Goal: Task Accomplishment & Management: Use online tool/utility

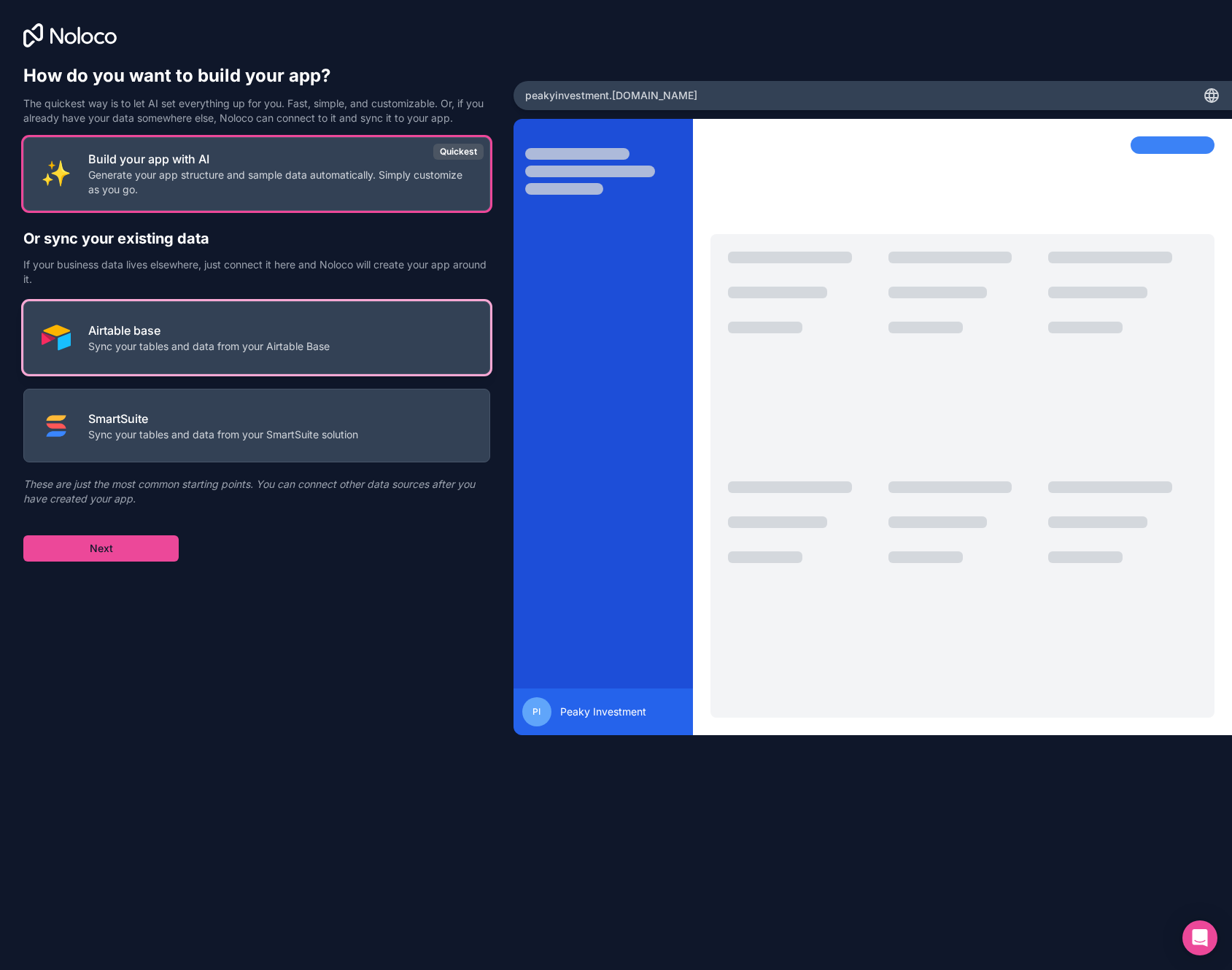
click at [329, 350] on p "Sync your tables and data from your Airtable Base" at bounding box center [208, 346] width 242 height 15
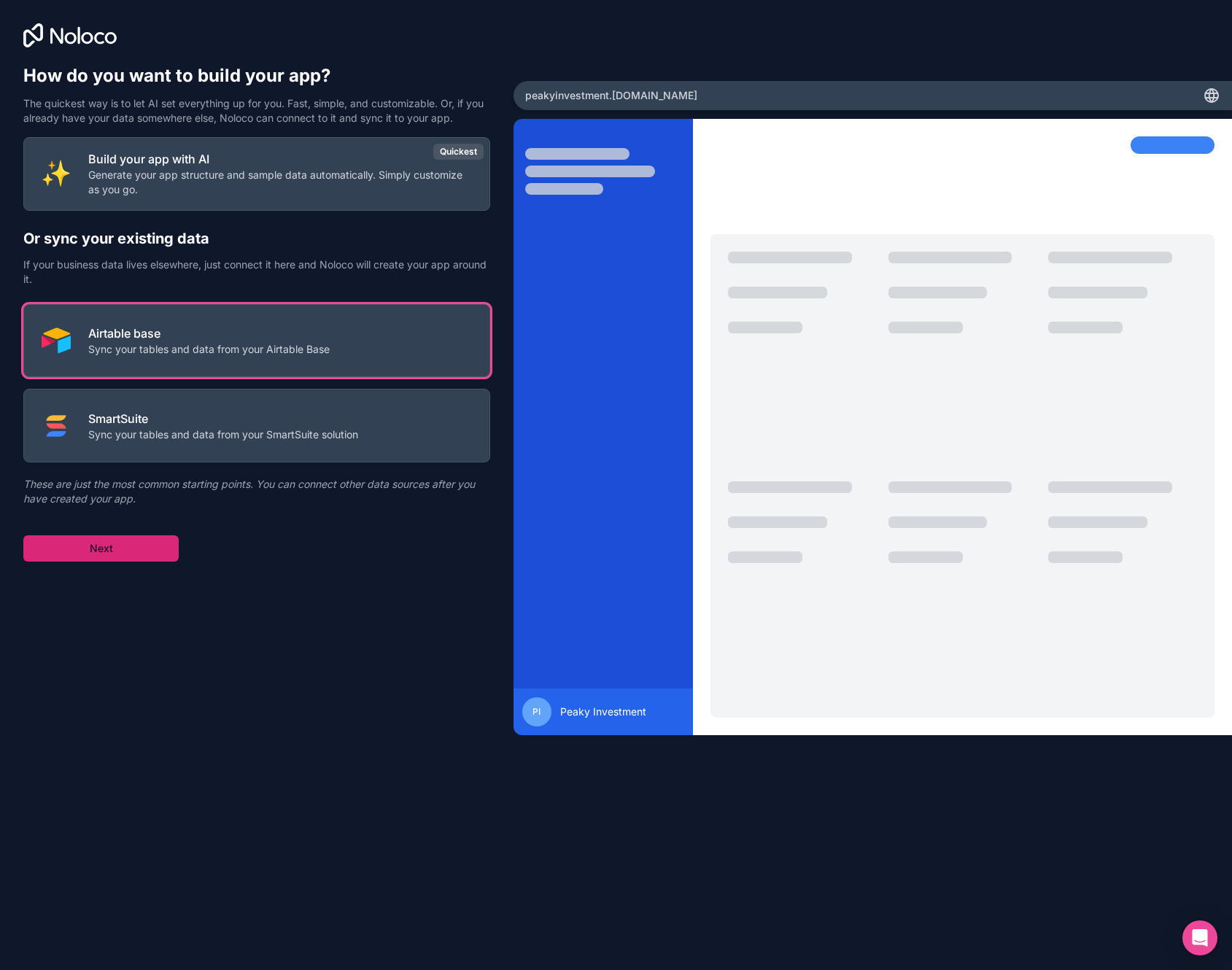
click at [92, 550] on button "Next" at bounding box center [101, 549] width 155 height 27
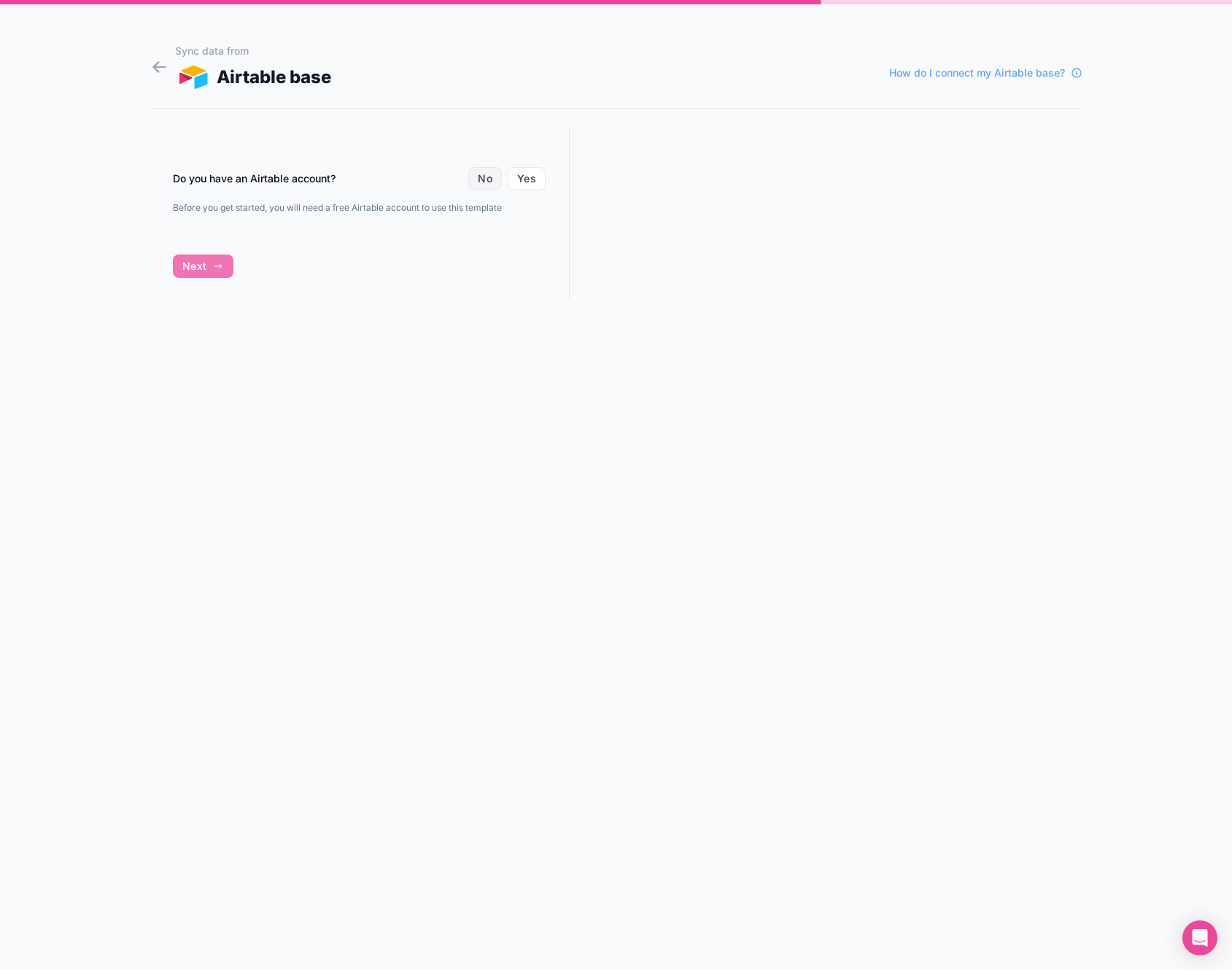
click at [490, 181] on button "No" at bounding box center [485, 179] width 33 height 24
click at [163, 67] on icon at bounding box center [160, 67] width 12 height 0
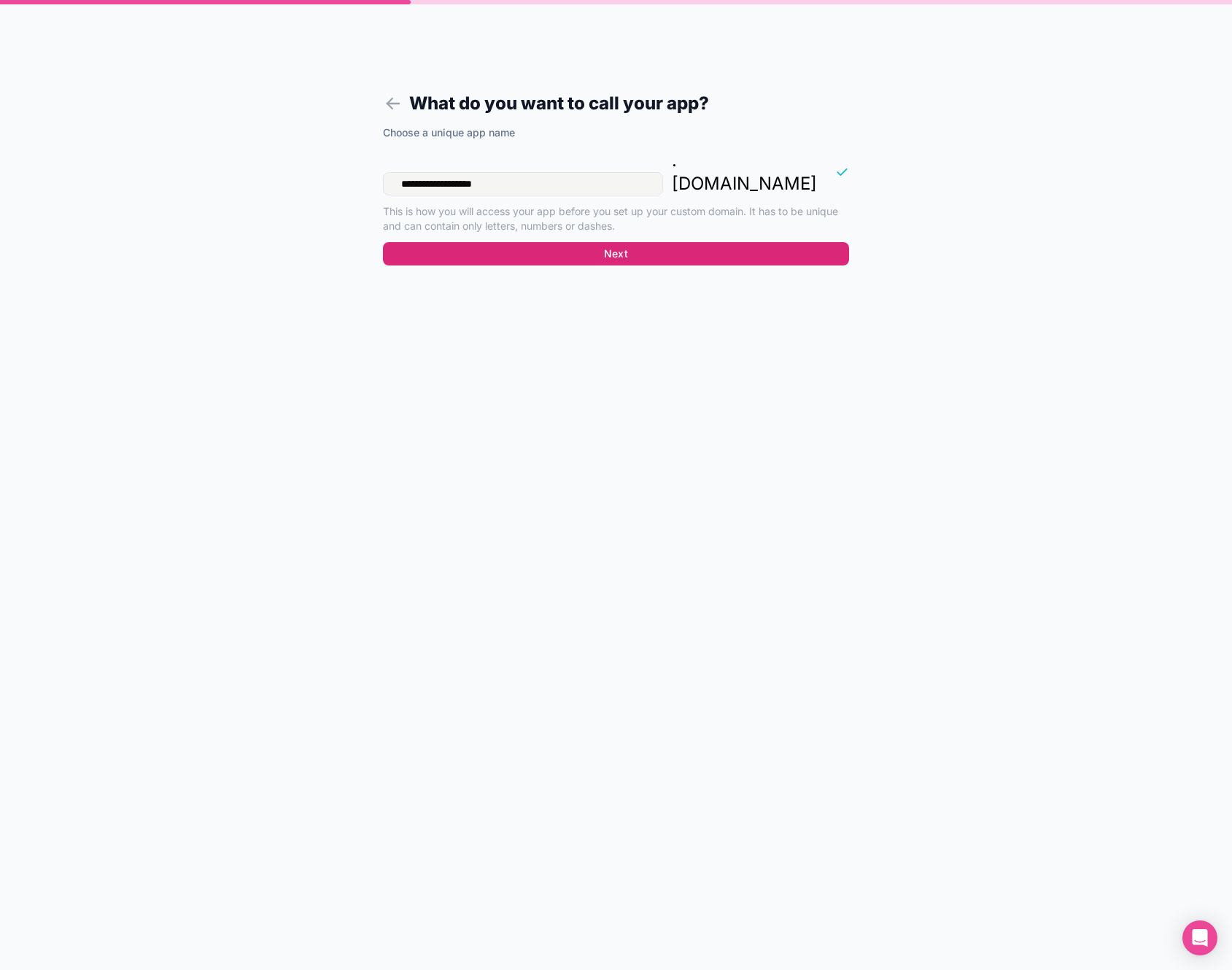
click at [599, 242] on button "Next" at bounding box center [616, 254] width 466 height 24
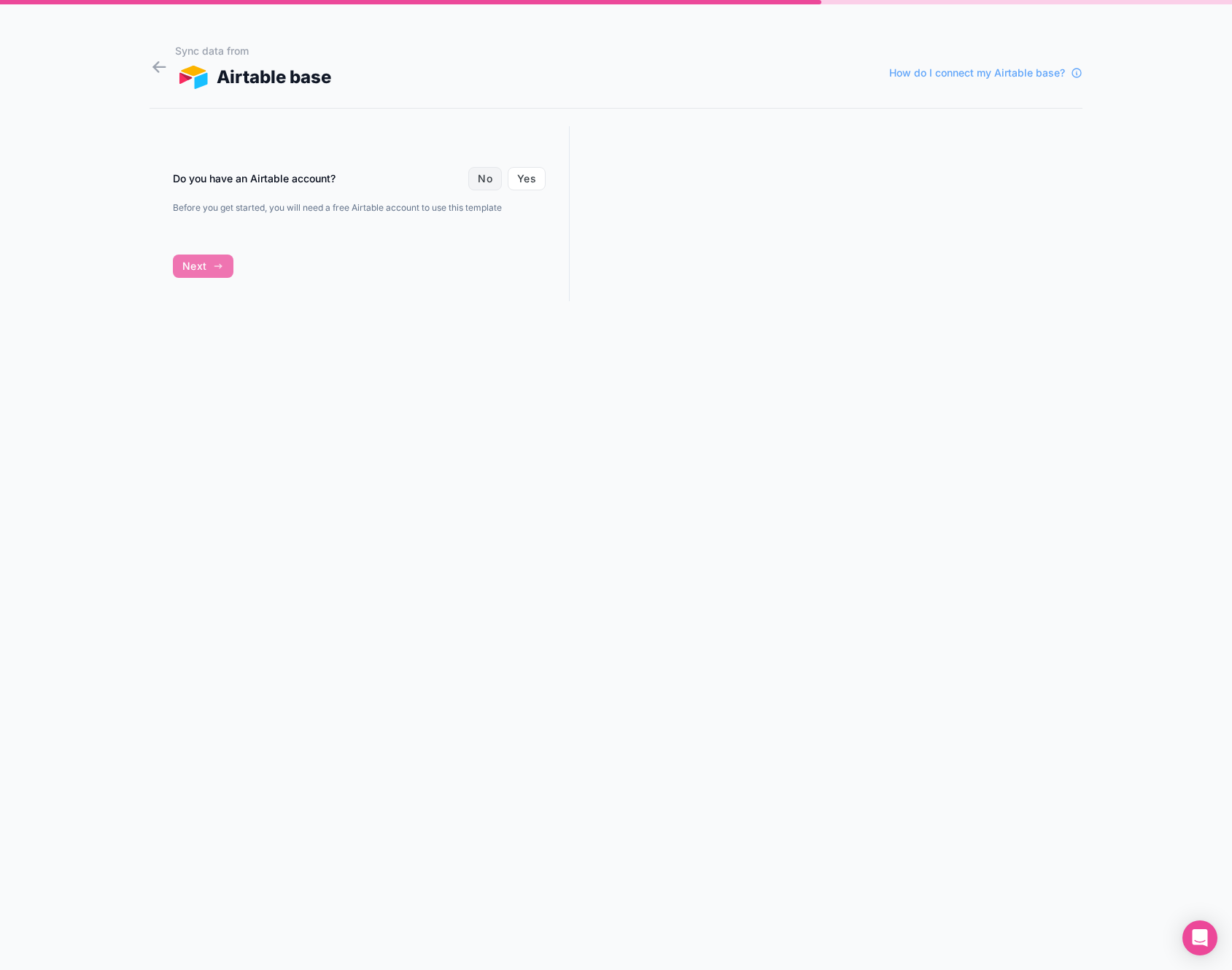
click at [493, 181] on button "No" at bounding box center [485, 179] width 33 height 24
click at [307, 240] on button "Create a free Airtable account" at bounding box center [290, 239] width 234 height 28
click at [541, 178] on button "Yes" at bounding box center [526, 179] width 38 height 24
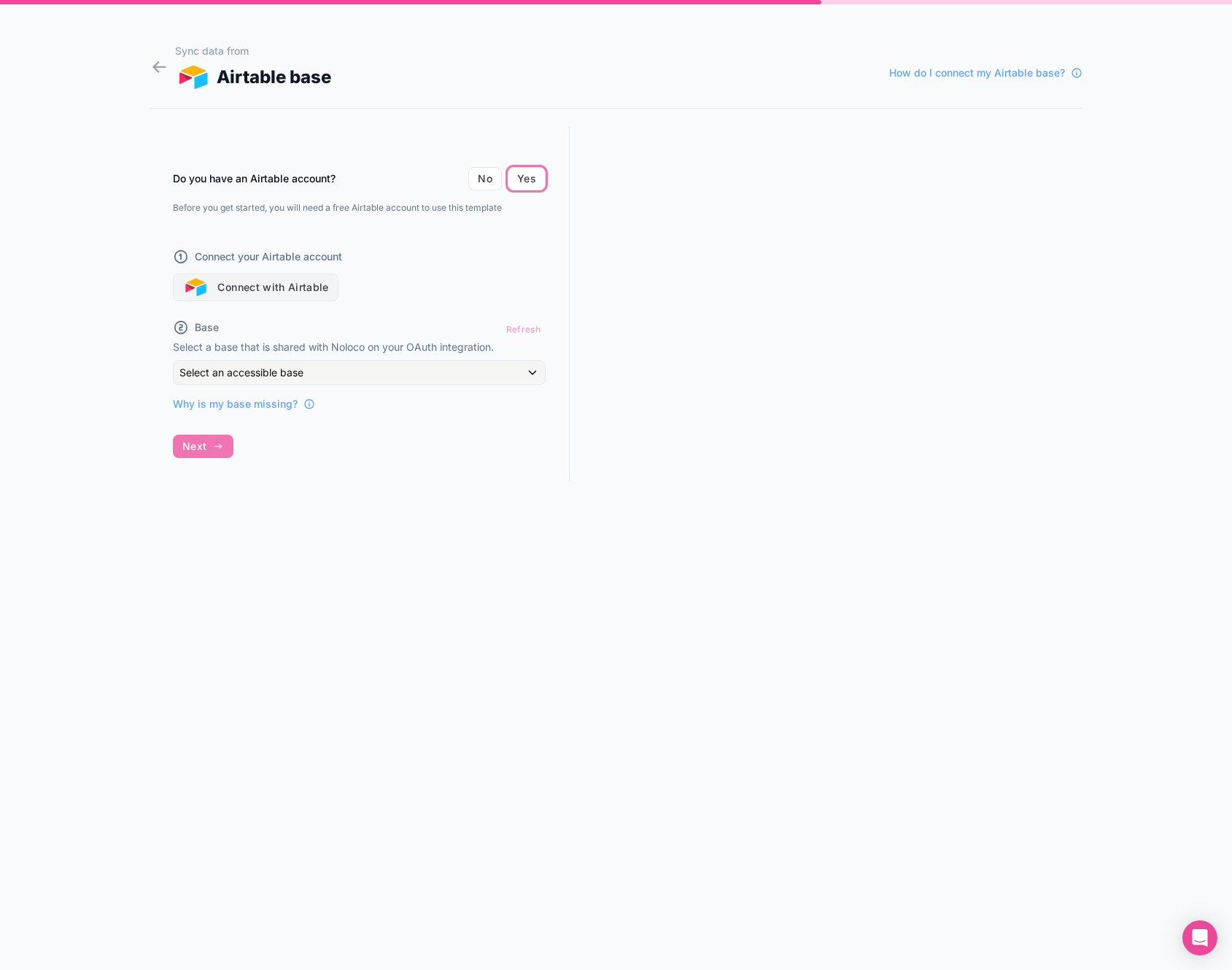
click at [270, 287] on button "Connect with Airtable" at bounding box center [256, 287] width 166 height 28
click at [523, 329] on div "Refresh" at bounding box center [523, 329] width 44 height 21
click at [214, 448] on div "Do you have an Airtable account? No Yes Before you get started, you will need a…" at bounding box center [359, 317] width 421 height 382
click at [157, 69] on icon at bounding box center [159, 67] width 20 height 21
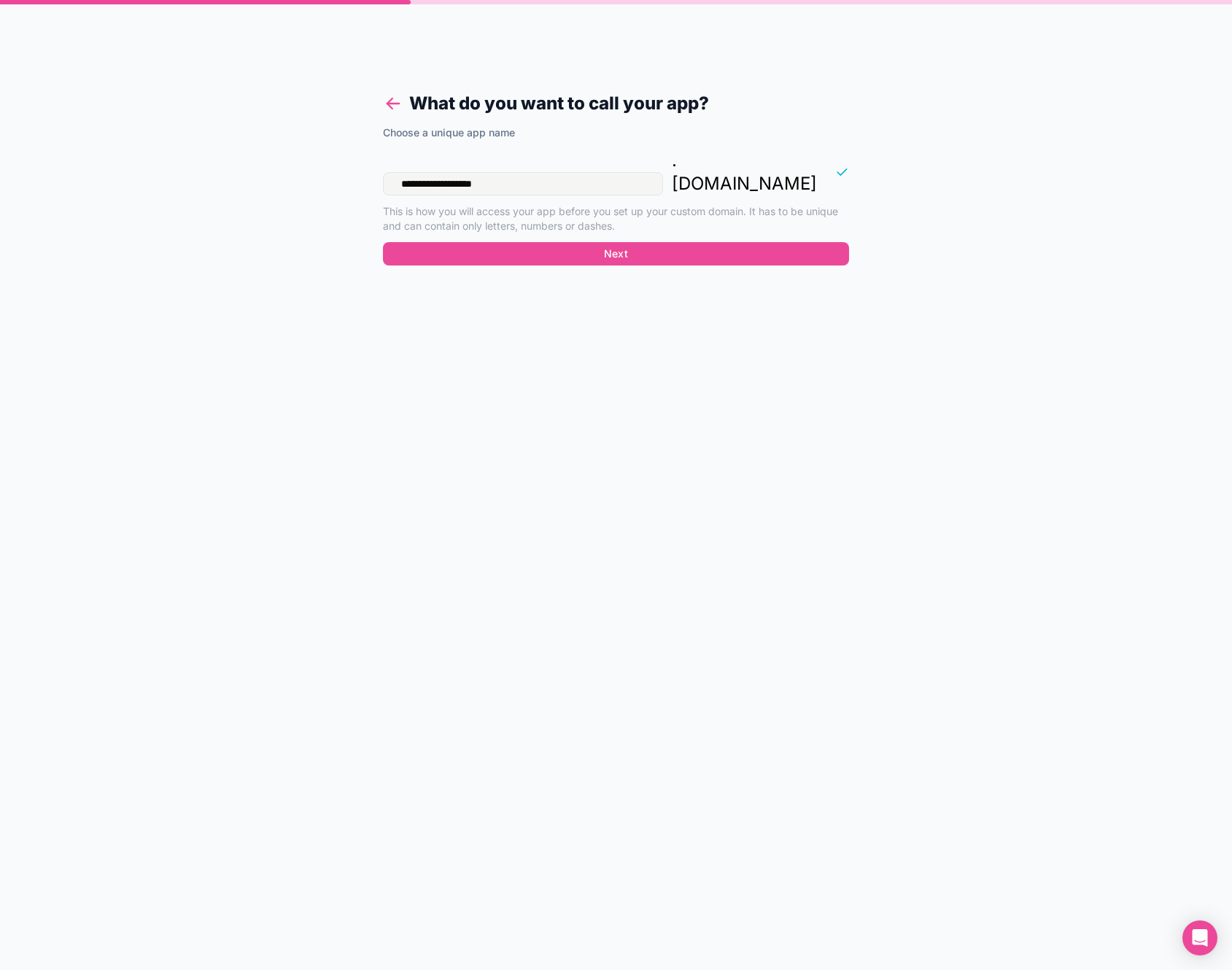
click at [395, 100] on icon at bounding box center [393, 103] width 21 height 21
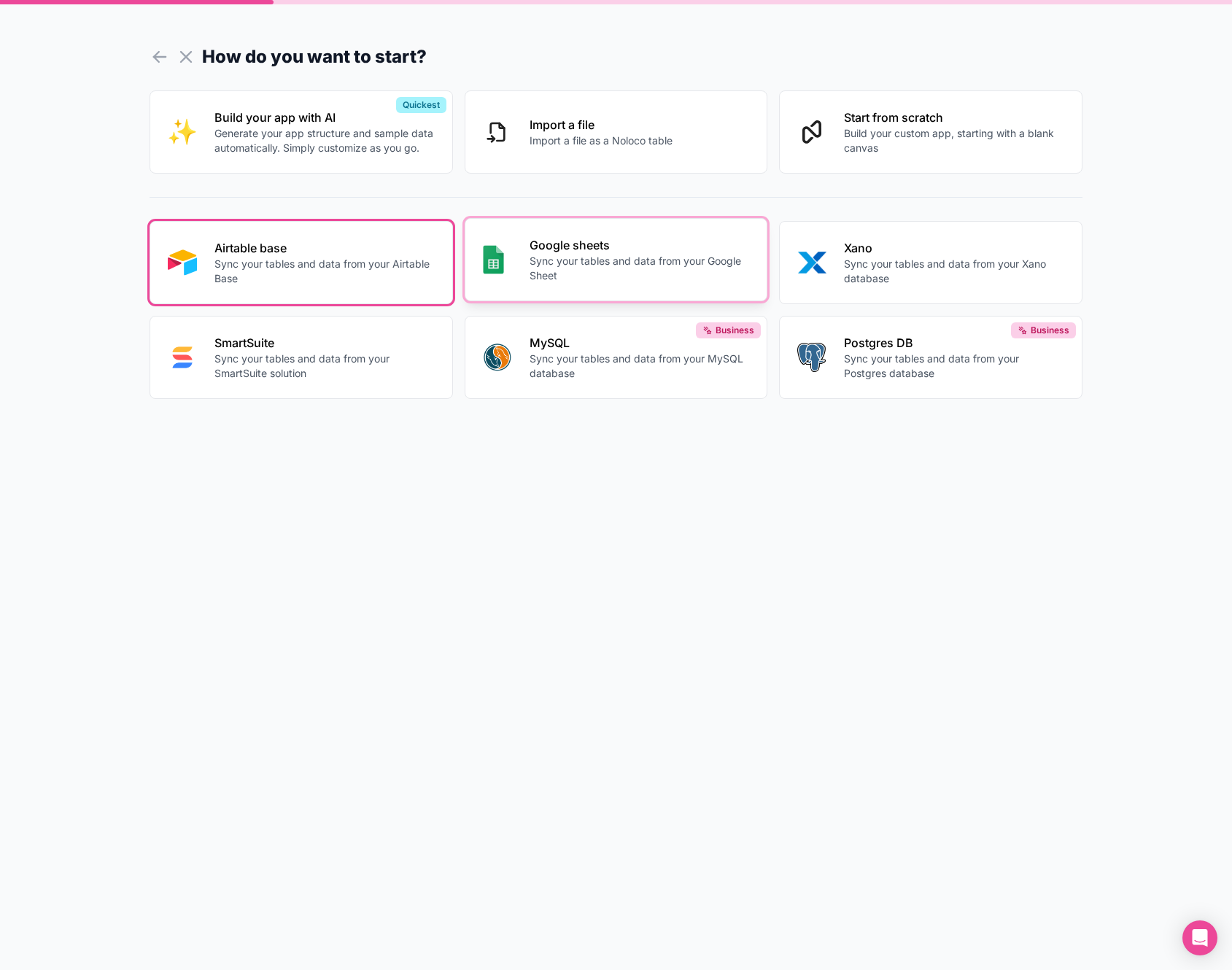
click at [613, 253] on p "Google sheets" at bounding box center [640, 245] width 220 height 18
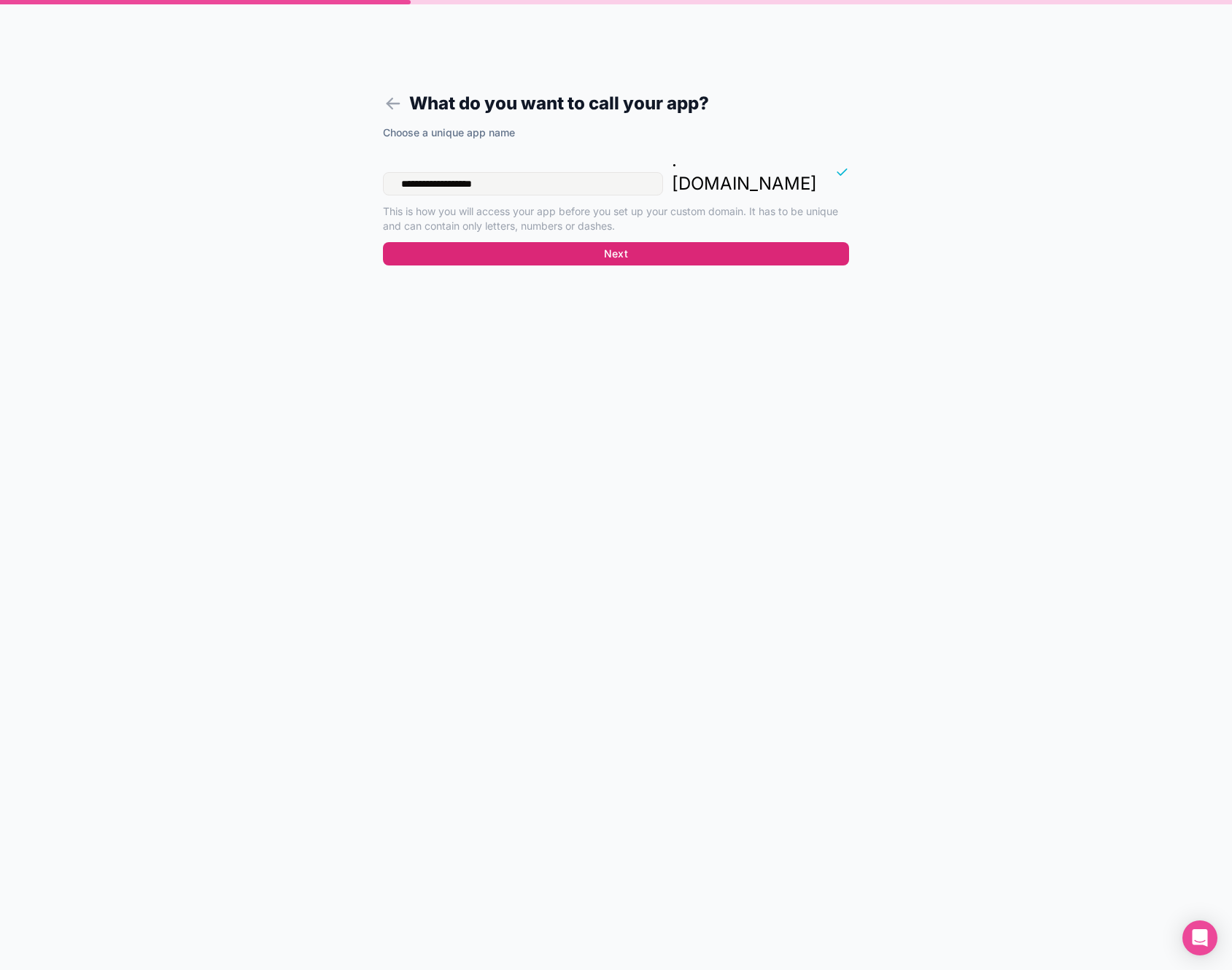
click at [670, 242] on button "Next" at bounding box center [616, 254] width 466 height 24
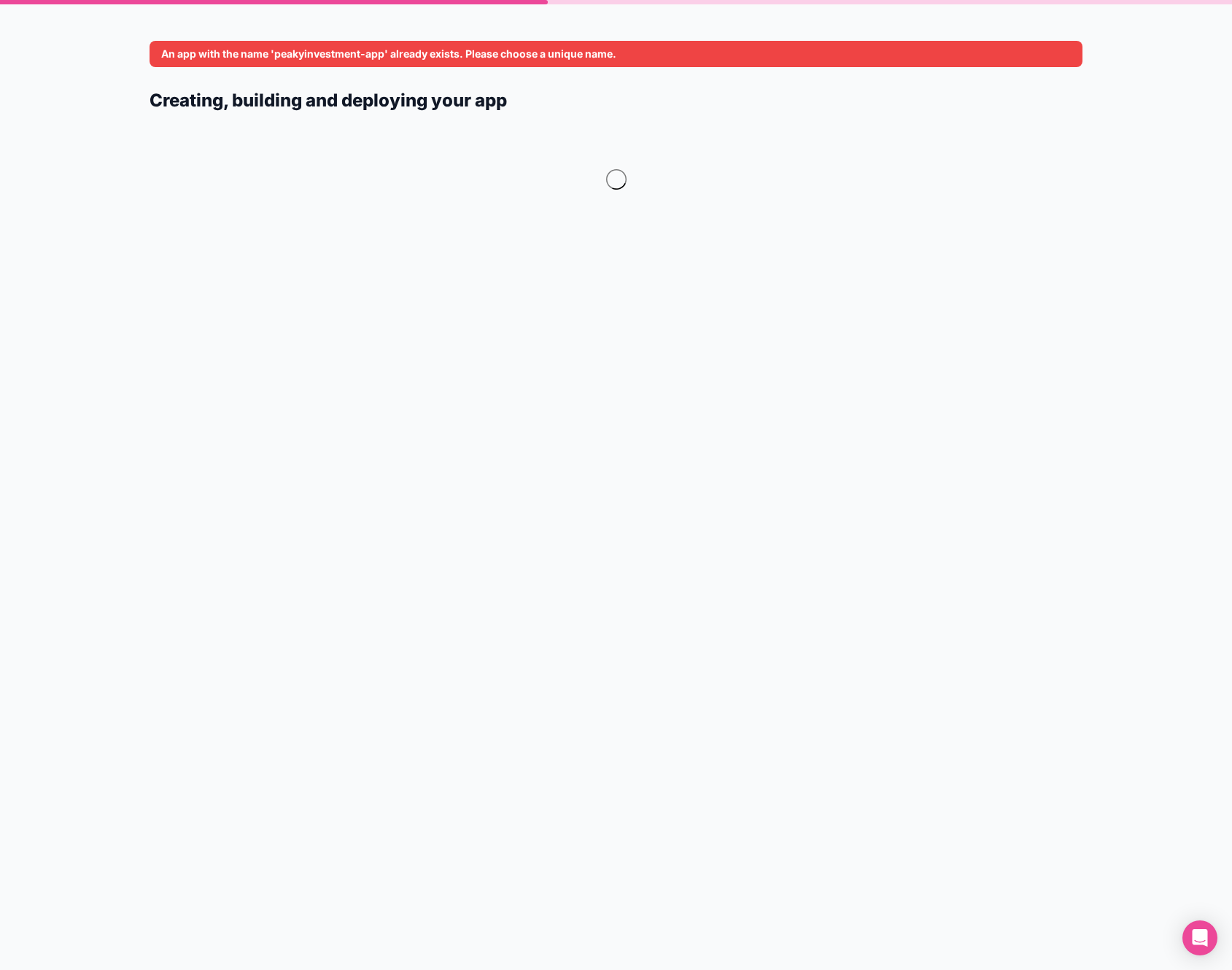
click at [1017, 33] on div "An app with the name 'peakyinvestment-app' already exists. Please choose a uniq…" at bounding box center [616, 485] width 1232 height 970
click at [924, 63] on div "An app with the name 'peakyinvestment-app' already exists. Please choose a uniq…" at bounding box center [616, 54] width 933 height 27
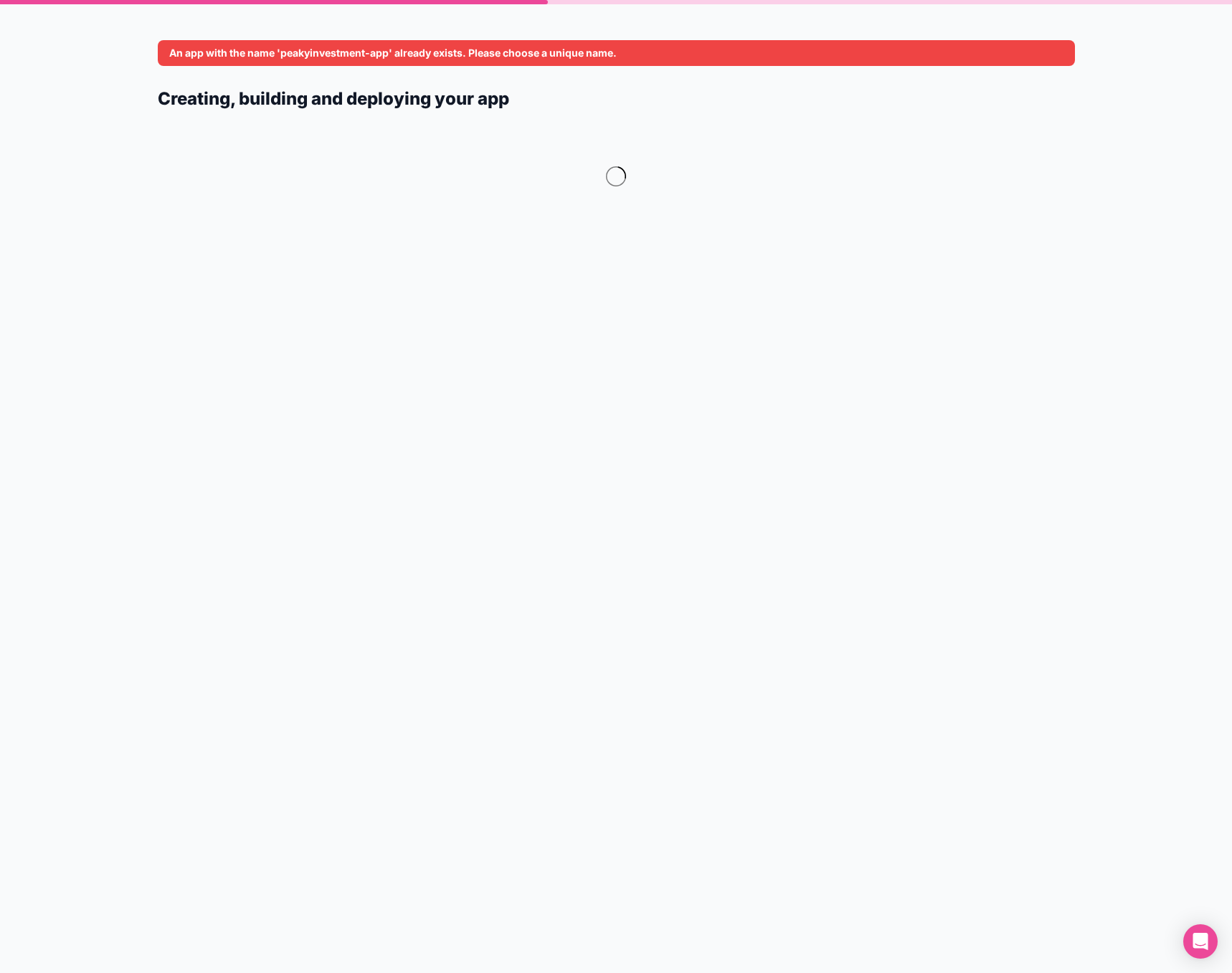
click at [771, 315] on form "An app with the name 'peakyinvestment-app' already exists. Please choose a uniq…" at bounding box center [616, 503] width 917 height 938
drag, startPoint x: 499, startPoint y: 577, endPoint x: 501, endPoint y: 558, distance: 19.1
click at [499, 571] on form "An app with the name 'peakyinvestment-app' already exists. Please choose a uniq…" at bounding box center [616, 503] width 917 height 938
click at [970, 336] on form "An app with the name 'peakyinvestment-app' already exists. Please choose a uniq…" at bounding box center [616, 503] width 917 height 938
